Goal: Share content

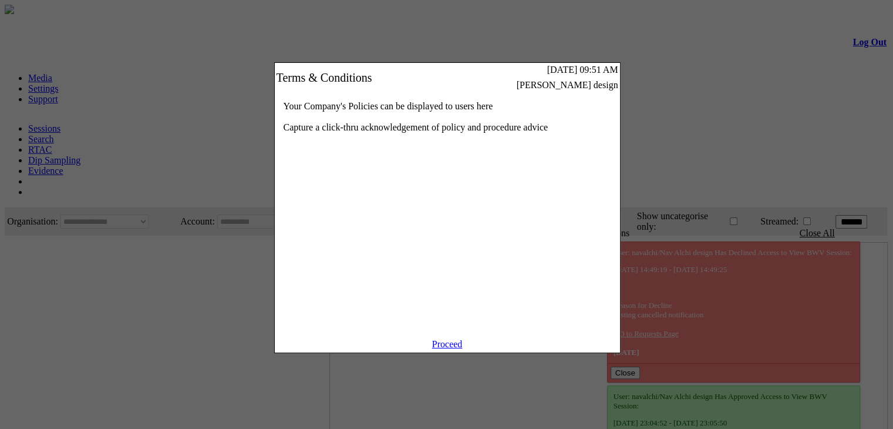
click at [452, 349] on link "Proceed" at bounding box center [447, 344] width 31 height 10
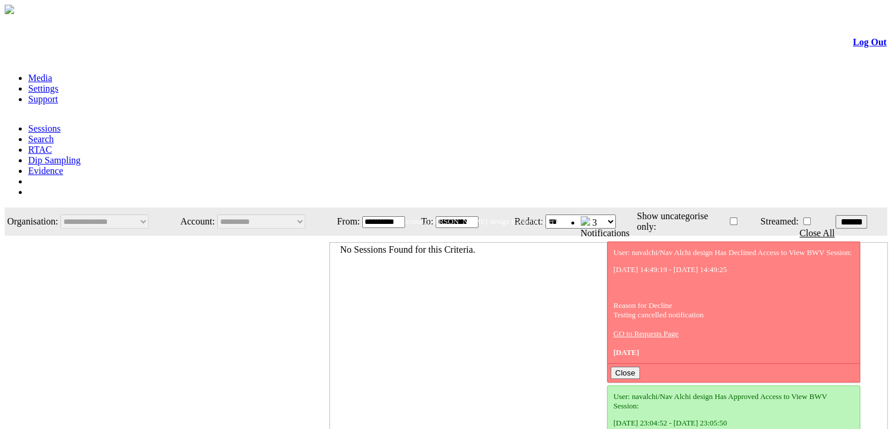
click at [63, 166] on link "Evidence" at bounding box center [45, 171] width 35 height 10
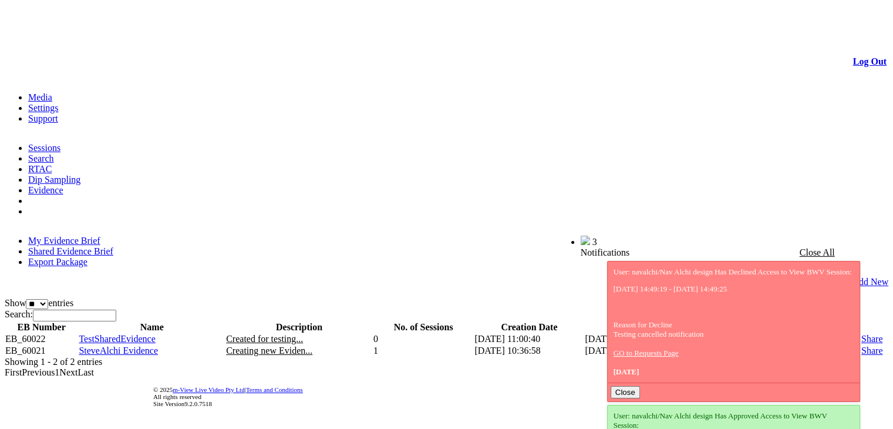
click at [861, 345] on link "Share" at bounding box center [871, 350] width 21 height 10
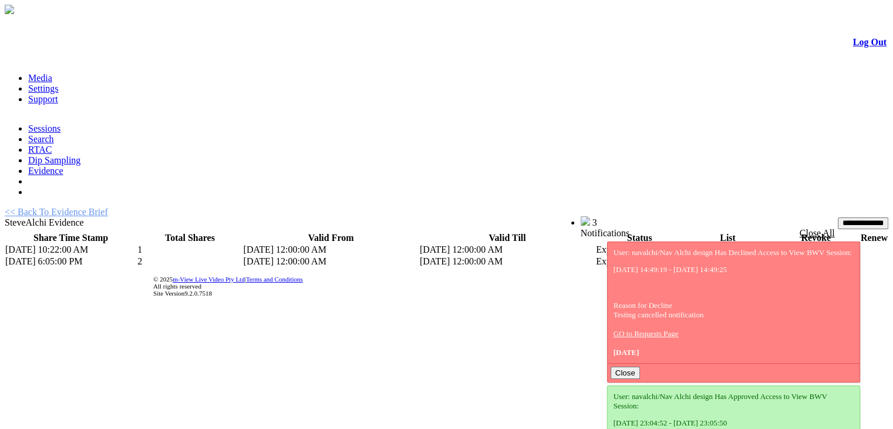
click at [684, 256] on link "List" at bounding box center [691, 261] width 15 height 10
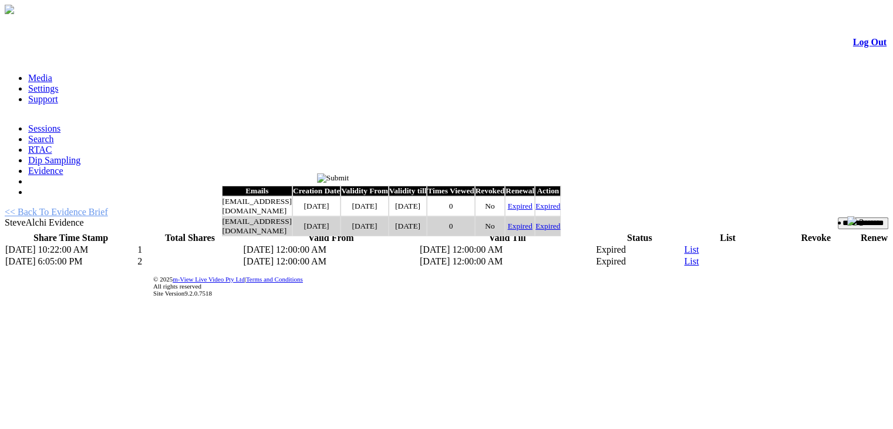
click at [349, 178] on input "image" at bounding box center [333, 177] width 32 height 9
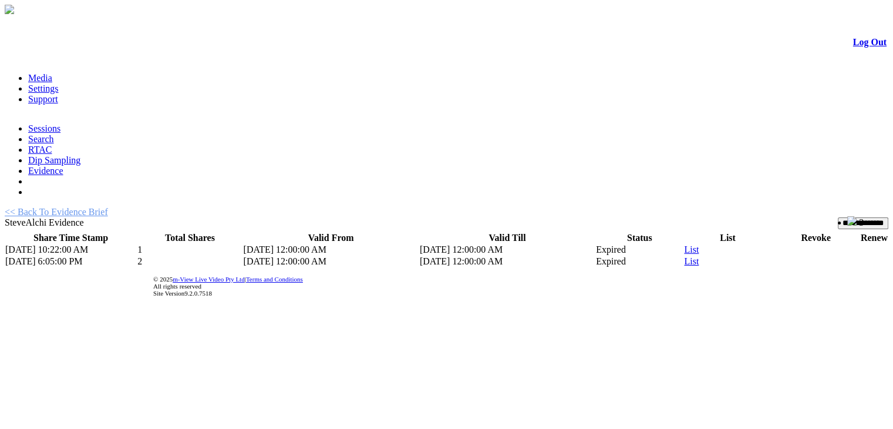
click at [684, 244] on link "List" at bounding box center [691, 249] width 15 height 10
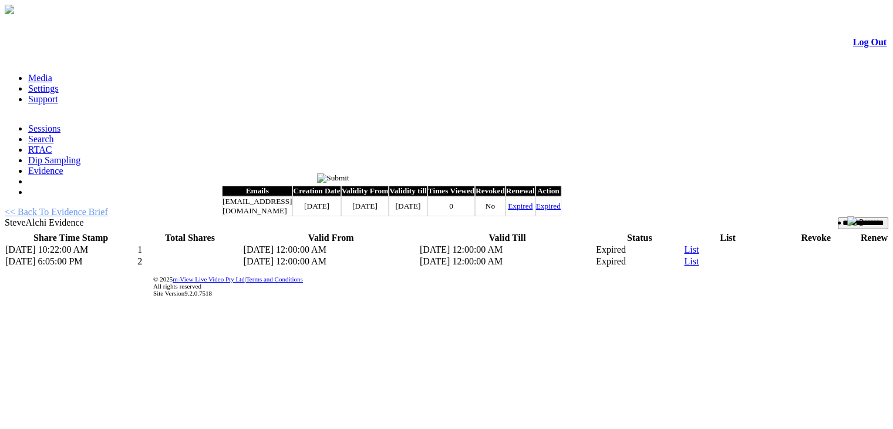
click at [349, 180] on input "image" at bounding box center [333, 177] width 32 height 9
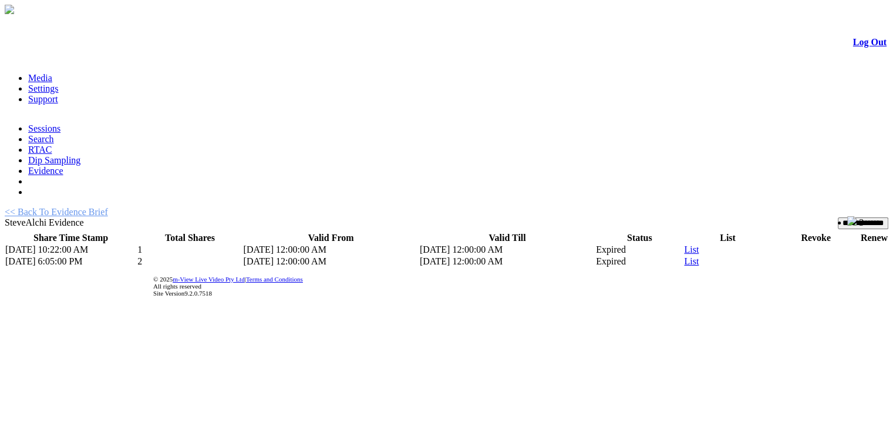
click at [853, 46] on link "Log Out" at bounding box center [869, 42] width 33 height 10
